Goal: Use online tool/utility: Utilize a website feature to perform a specific function

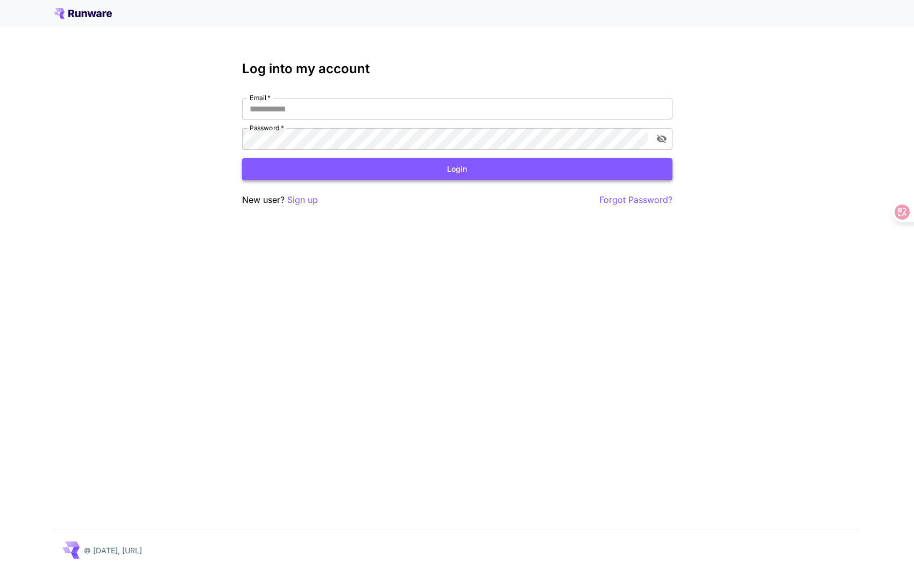
type input "**********"
click at [397, 171] on button "Login" at bounding box center [457, 169] width 430 height 22
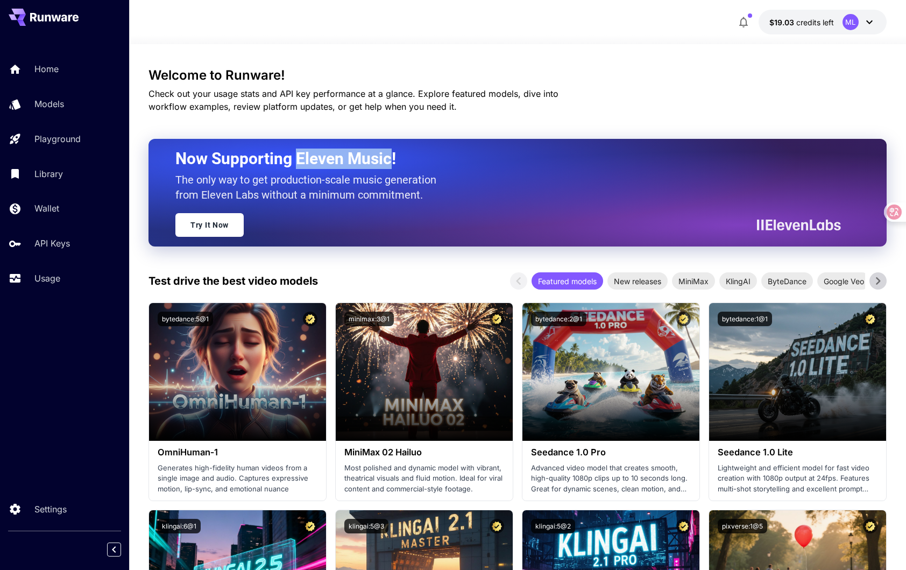
drag, startPoint x: 297, startPoint y: 155, endPoint x: 389, endPoint y: 156, distance: 92.0
click at [389, 156] on h2 "Now Supporting Eleven Music!" at bounding box center [503, 158] width 657 height 20
click at [36, 104] on link "Models" at bounding box center [64, 104] width 129 height 26
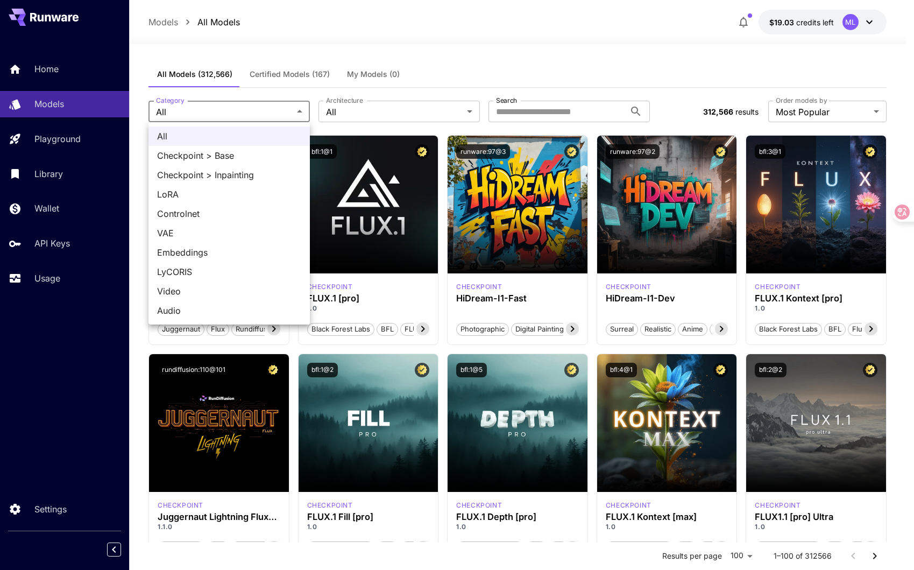
click at [298, 111] on div at bounding box center [457, 285] width 914 height 570
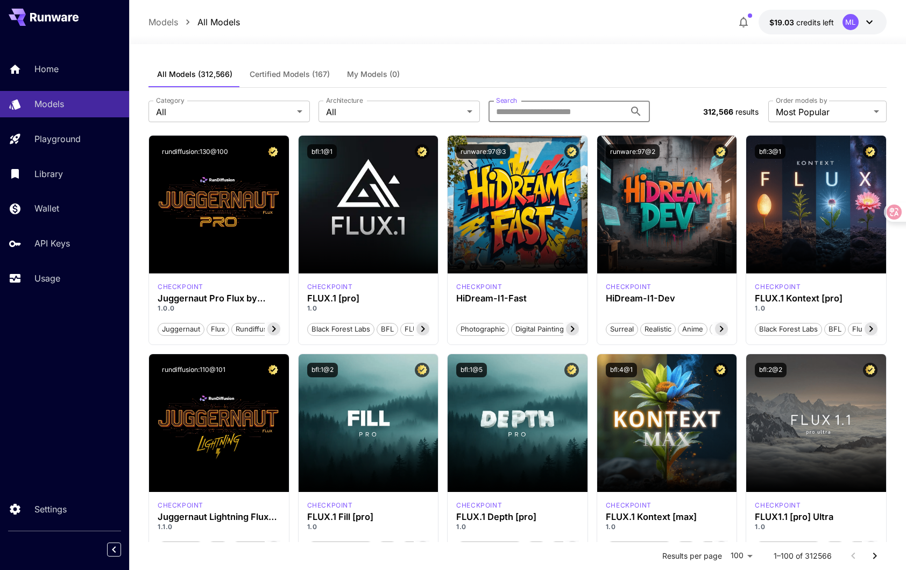
click at [527, 114] on input "Search" at bounding box center [557, 112] width 137 height 22
type input "***"
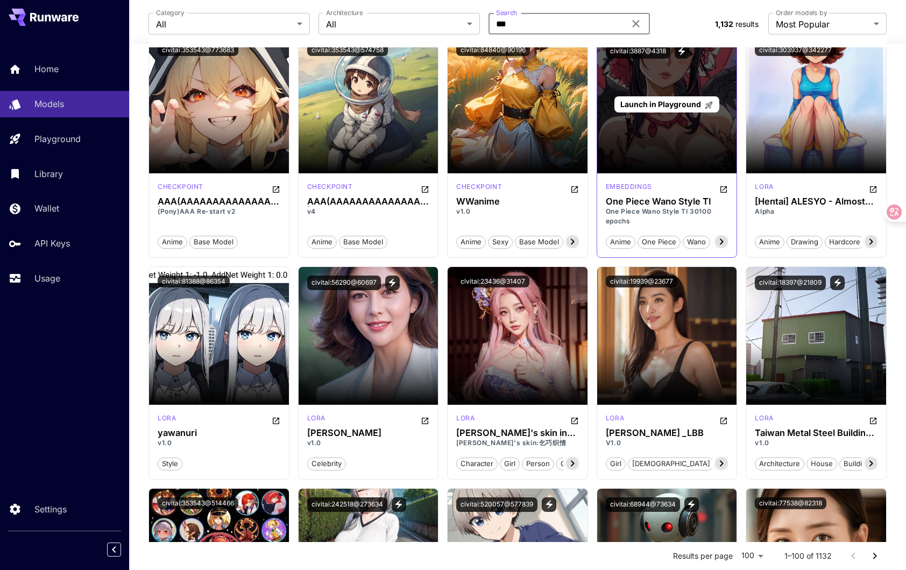
scroll to position [323, 0]
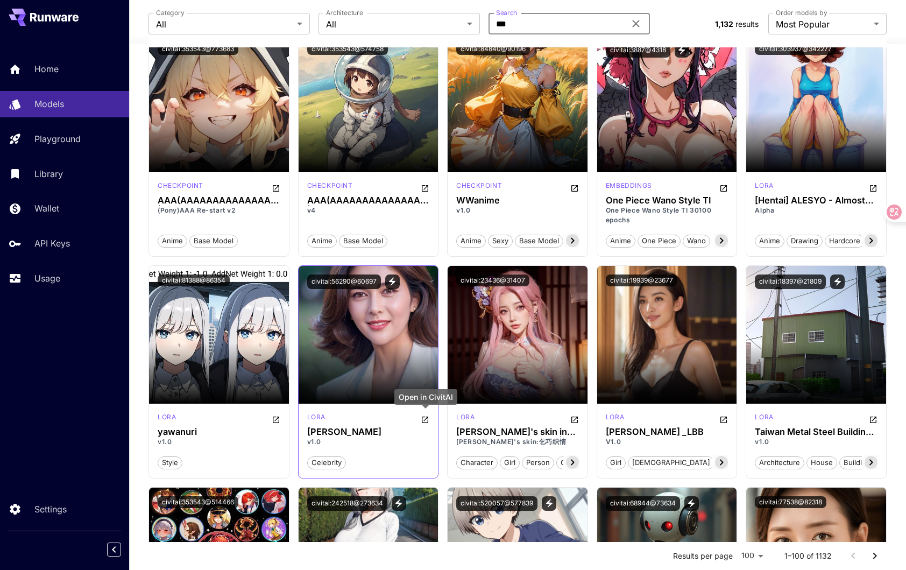
click at [424, 416] on icon "Open in CivitAI" at bounding box center [425, 419] width 6 height 6
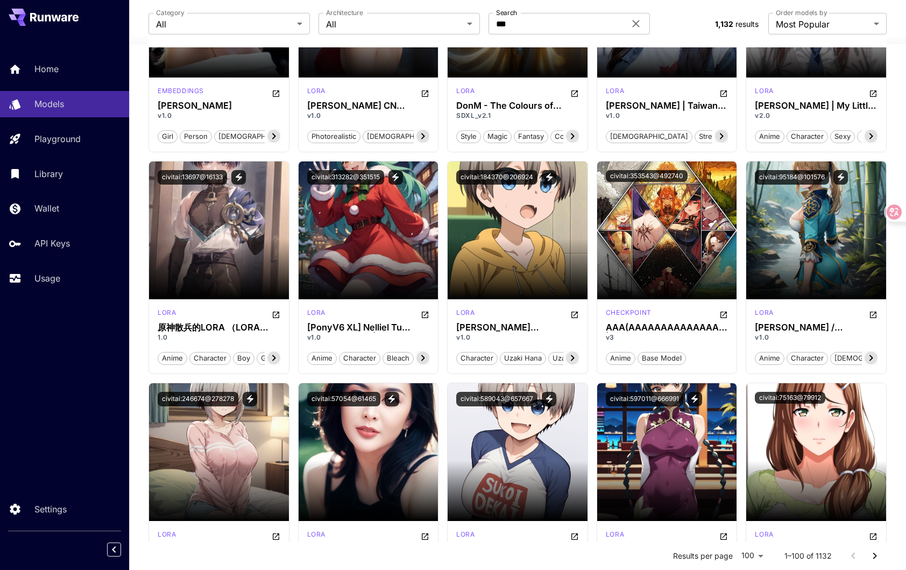
scroll to position [1132, 0]
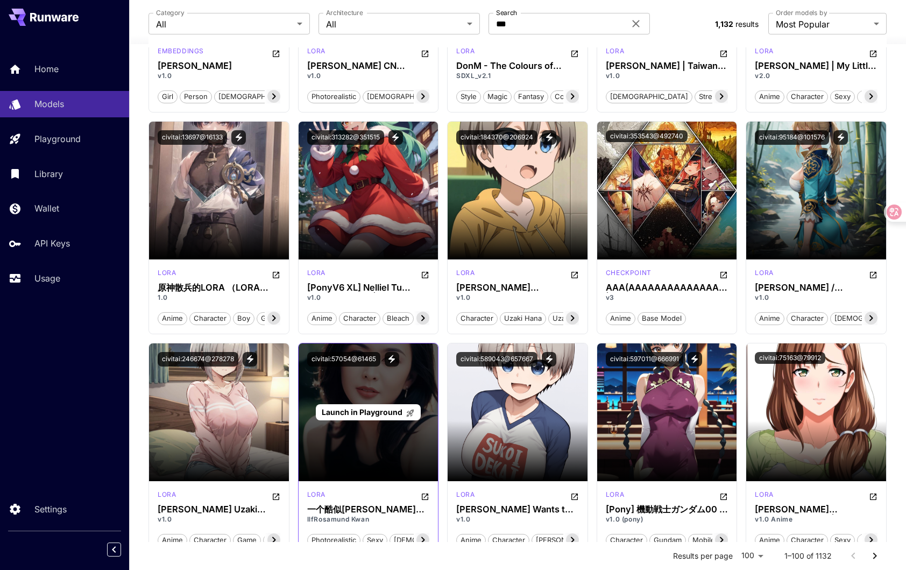
click at [393, 409] on span "Launch in Playground" at bounding box center [362, 411] width 81 height 9
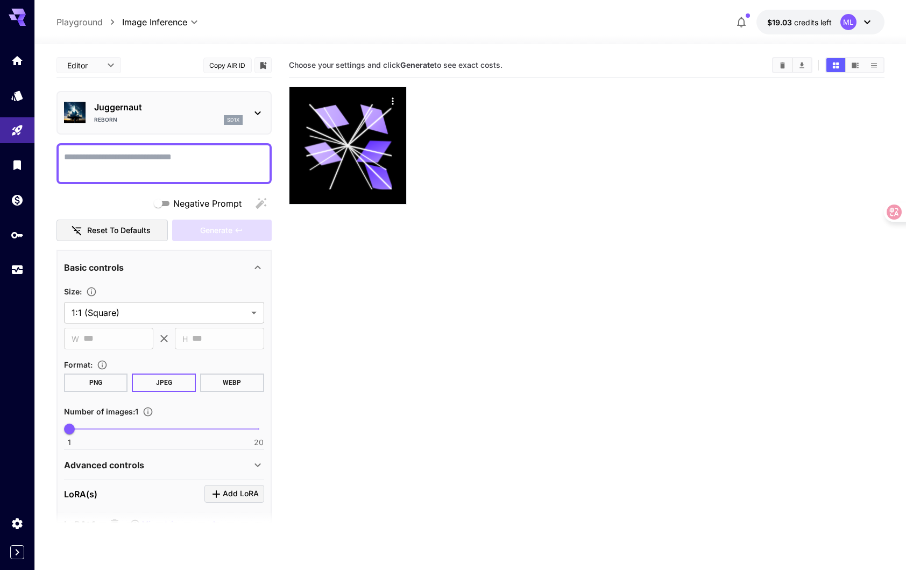
drag, startPoint x: 527, startPoint y: 125, endPoint x: 540, endPoint y: 111, distance: 19.4
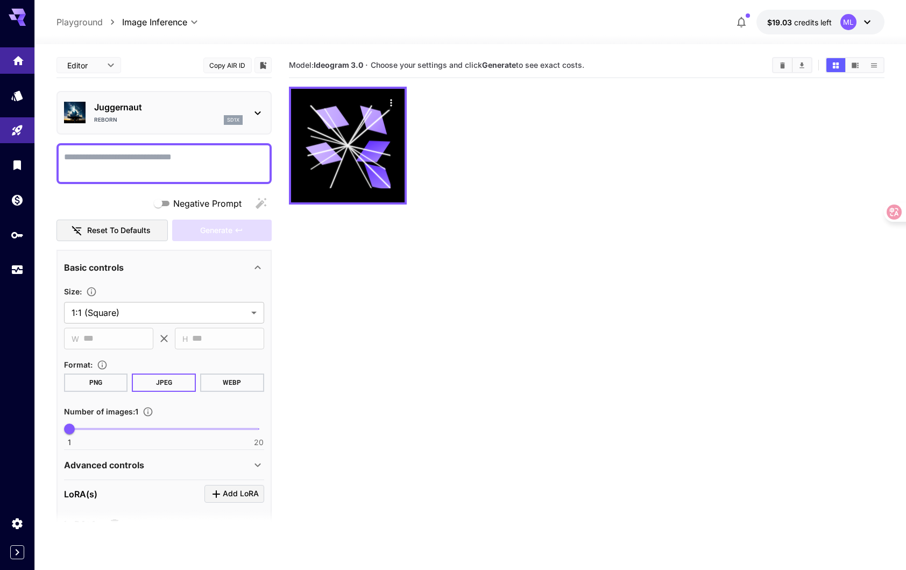
click at [23, 73] on link at bounding box center [17, 60] width 34 height 26
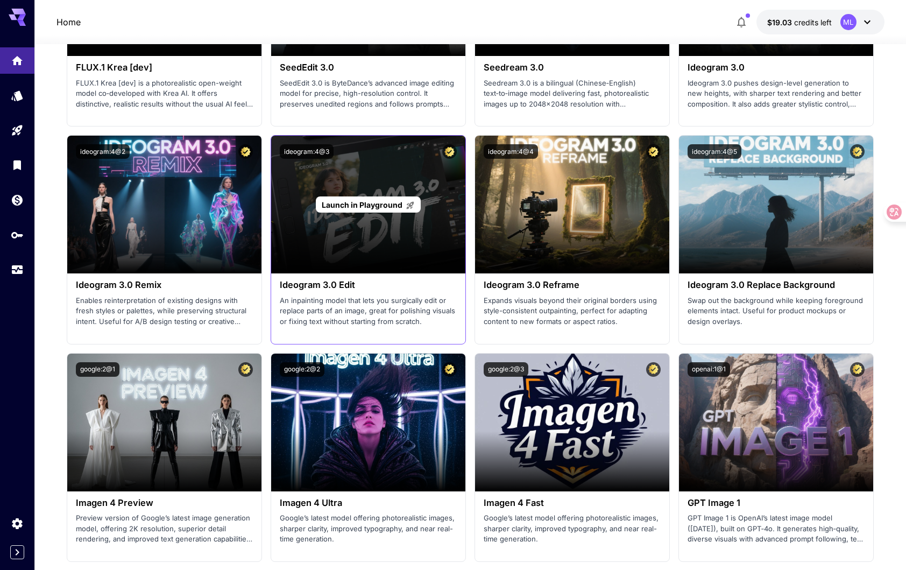
scroll to position [1991, 0]
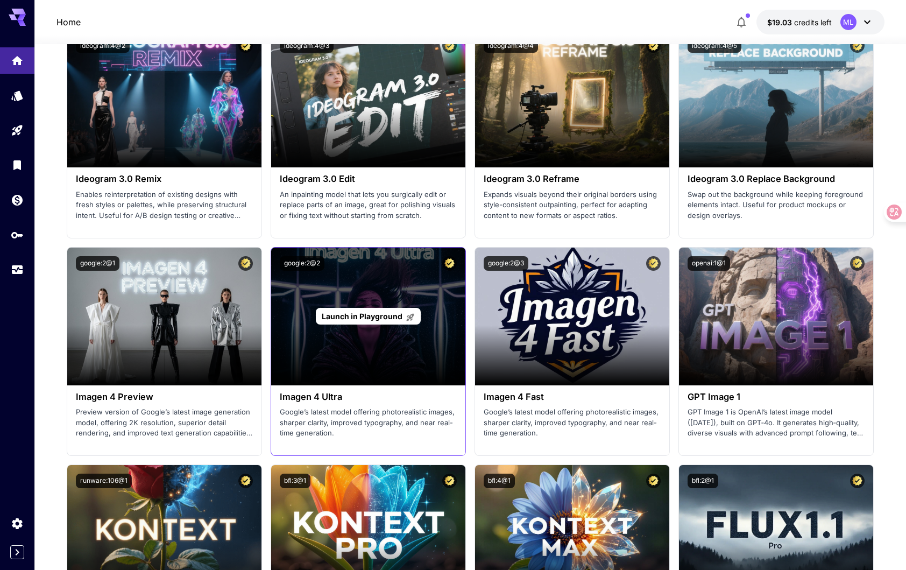
click at [352, 313] on span "Launch in Playground" at bounding box center [362, 316] width 81 height 9
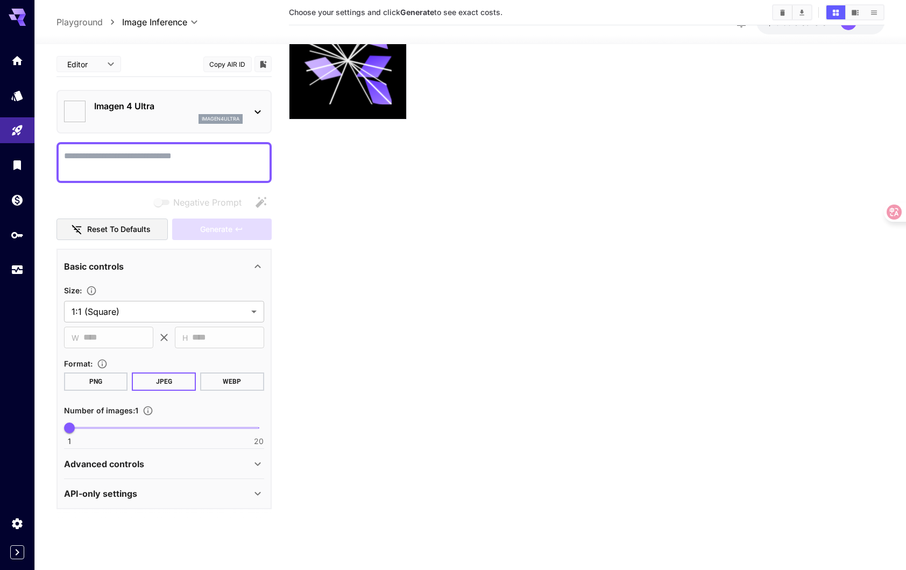
scroll to position [85, 0]
